Goal: Transaction & Acquisition: Purchase product/service

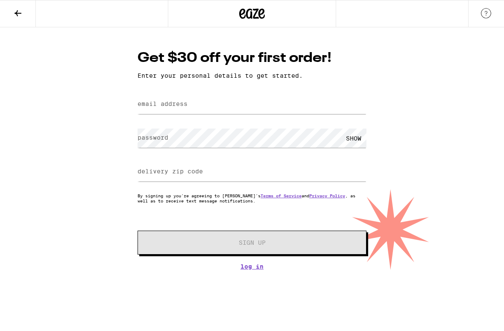
click at [24, 20] on button at bounding box center [18, 13] width 36 height 27
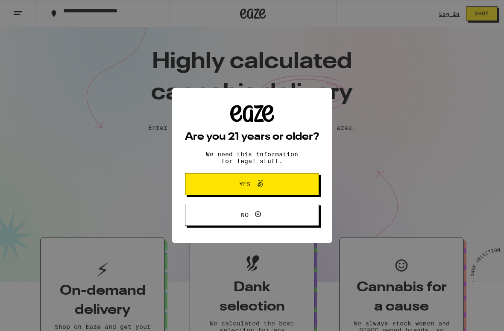
click at [298, 184] on button "Yes" at bounding box center [252, 184] width 134 height 22
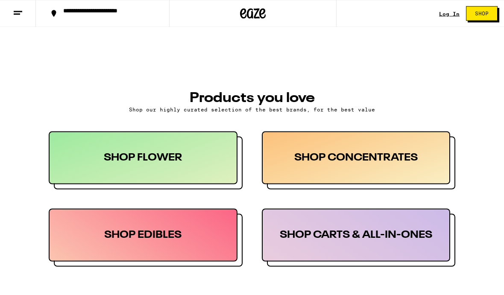
click at [403, 162] on div "SHOP CONCENTRATES" at bounding box center [356, 157] width 189 height 53
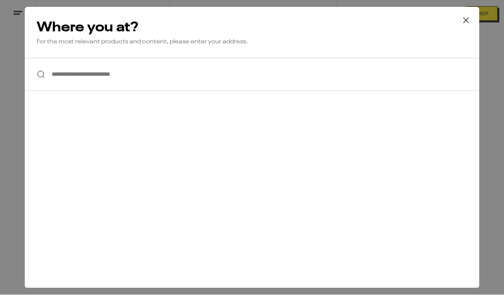
scroll to position [351, 0]
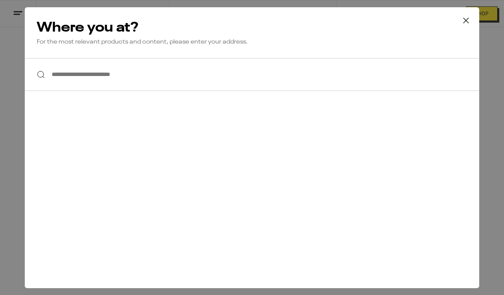
click at [394, 86] on input "**********" at bounding box center [252, 74] width 454 height 33
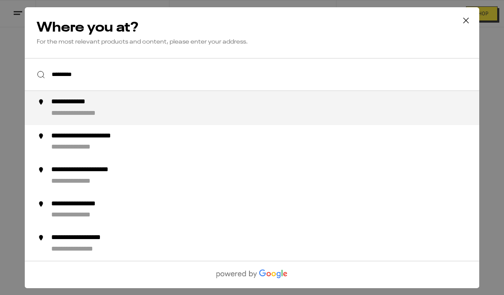
click at [64, 109] on div "**********" at bounding box center [268, 108] width 435 height 20
type input "**********"
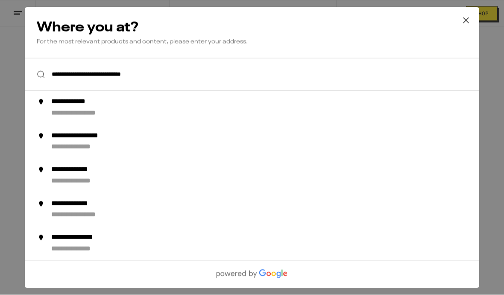
scroll to position [351, 0]
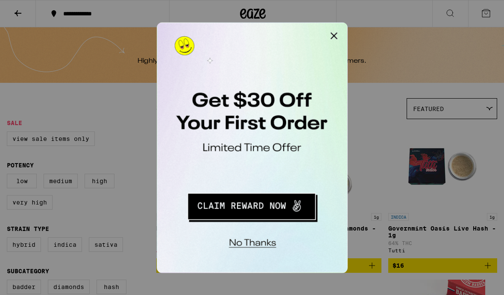
click at [67, 246] on div at bounding box center [252, 147] width 504 height 295
click at [269, 31] on button "Close Modal" at bounding box center [264, 30] width 17 height 17
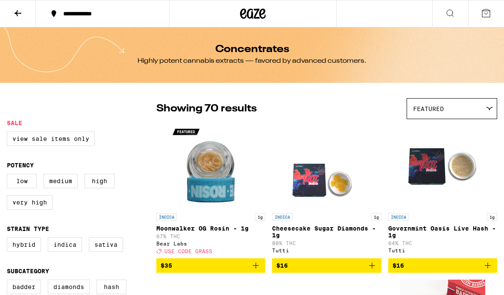
click at [66, 252] on label "Indica" at bounding box center [65, 244] width 34 height 15
click at [9, 239] on input "Indica" at bounding box center [9, 239] width 0 height 0
checkbox input "true"
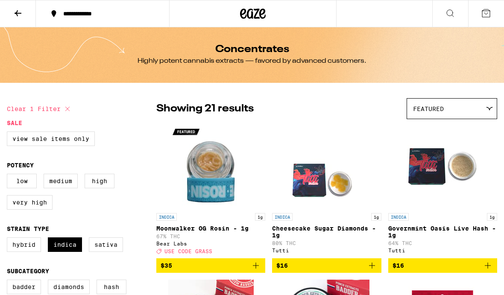
click at [18, 9] on icon at bounding box center [18, 13] width 10 height 10
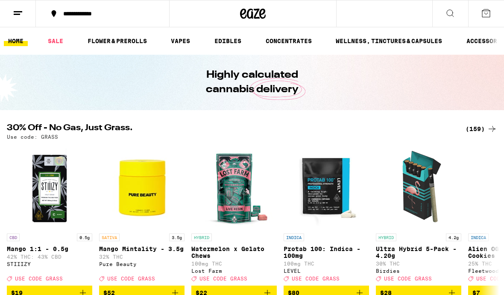
click at [417, 41] on link "WELLNESS, TINCTURES & CAPSULES" at bounding box center [388, 41] width 115 height 10
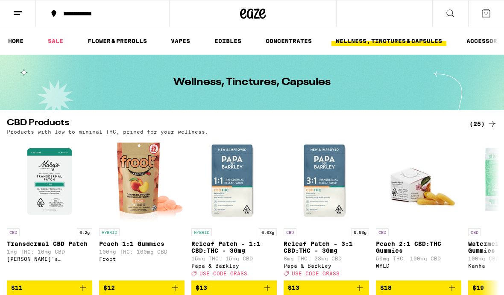
click at [455, 11] on icon at bounding box center [450, 13] width 10 height 10
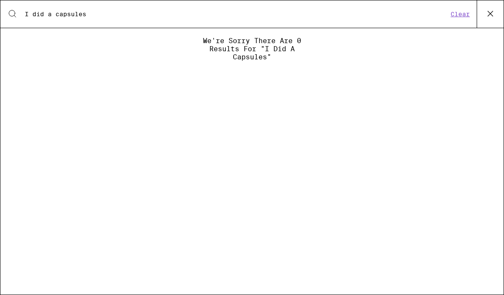
click at [47, 10] on input "I did a capsules" at bounding box center [236, 14] width 424 height 8
click at [53, 16] on input "I did a capsules" at bounding box center [236, 14] width 424 height 8
click at [53, 18] on input "I did a capsules" at bounding box center [236, 14] width 424 height 8
click at [51, 16] on input "I did a capsules" at bounding box center [236, 14] width 424 height 8
click at [56, 14] on input "I did a capsules" at bounding box center [236, 14] width 424 height 8
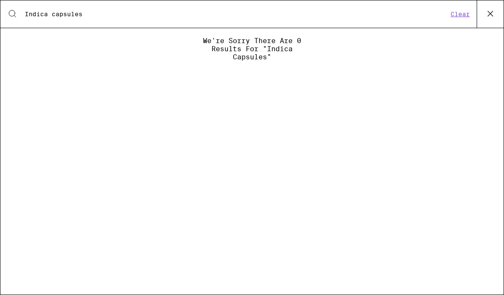
type input "Indica capsules"
click at [321, 18] on input "Indica capsules" at bounding box center [236, 14] width 424 height 8
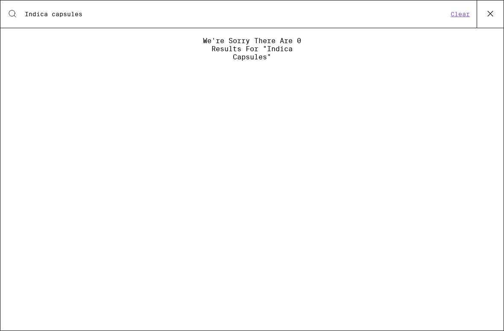
click at [487, 13] on icon at bounding box center [490, 13] width 13 height 13
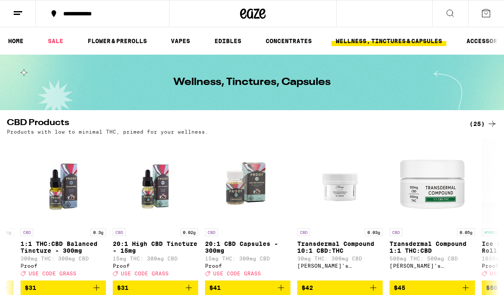
scroll to position [0, 1370]
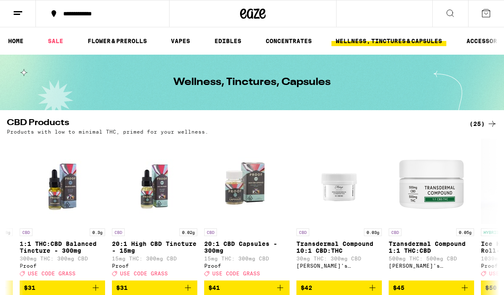
click at [453, 11] on icon at bounding box center [450, 13] width 10 height 10
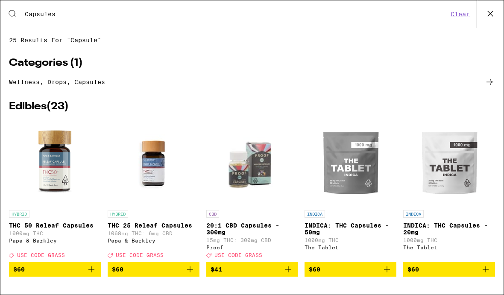
type input "Capsules"
click at [489, 82] on icon at bounding box center [490, 82] width 10 height 10
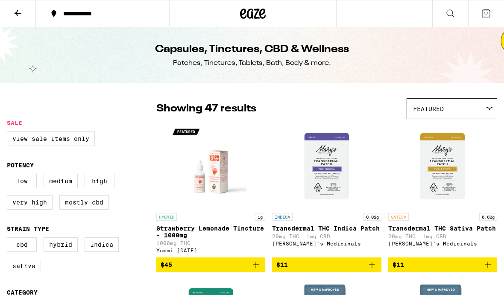
click at [18, 15] on icon at bounding box center [18, 13] width 10 height 10
